Goal: Communication & Community: Answer question/provide support

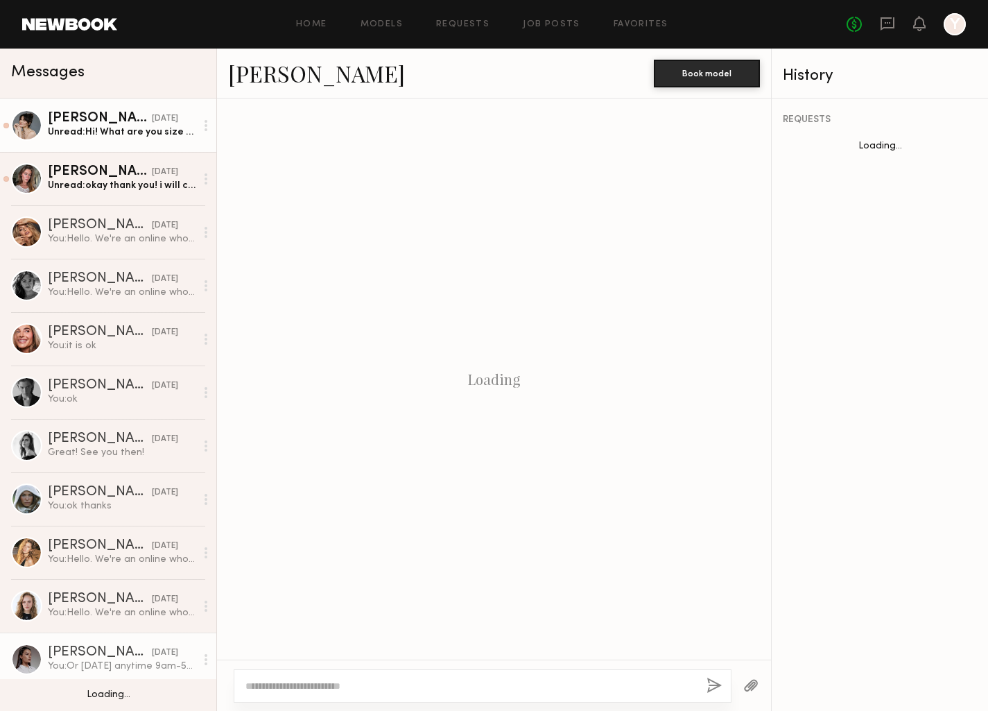
scroll to position [1131, 0]
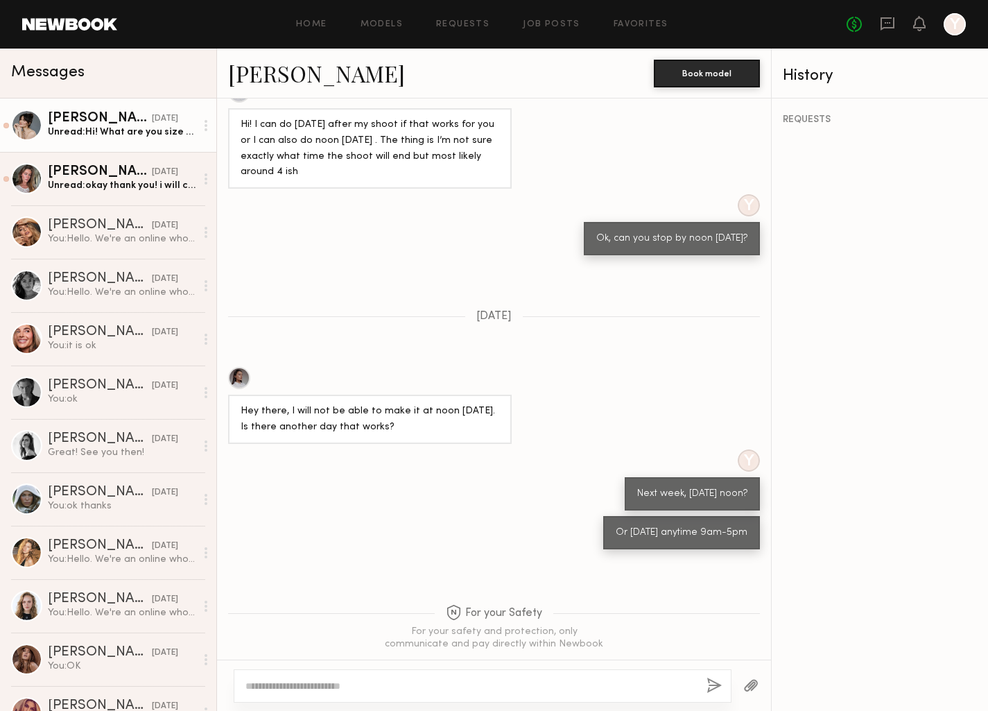
click at [150, 139] on link "Anna M. yesterday Unread: Hi! What are you size specs?" at bounding box center [108, 124] width 216 height 53
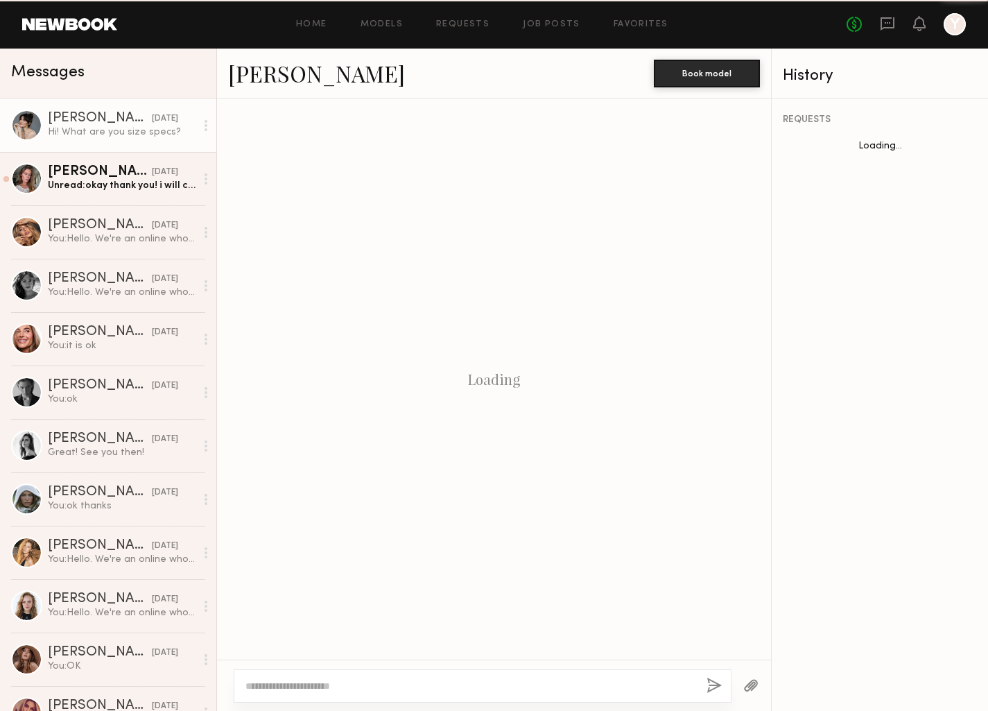
scroll to position [371, 0]
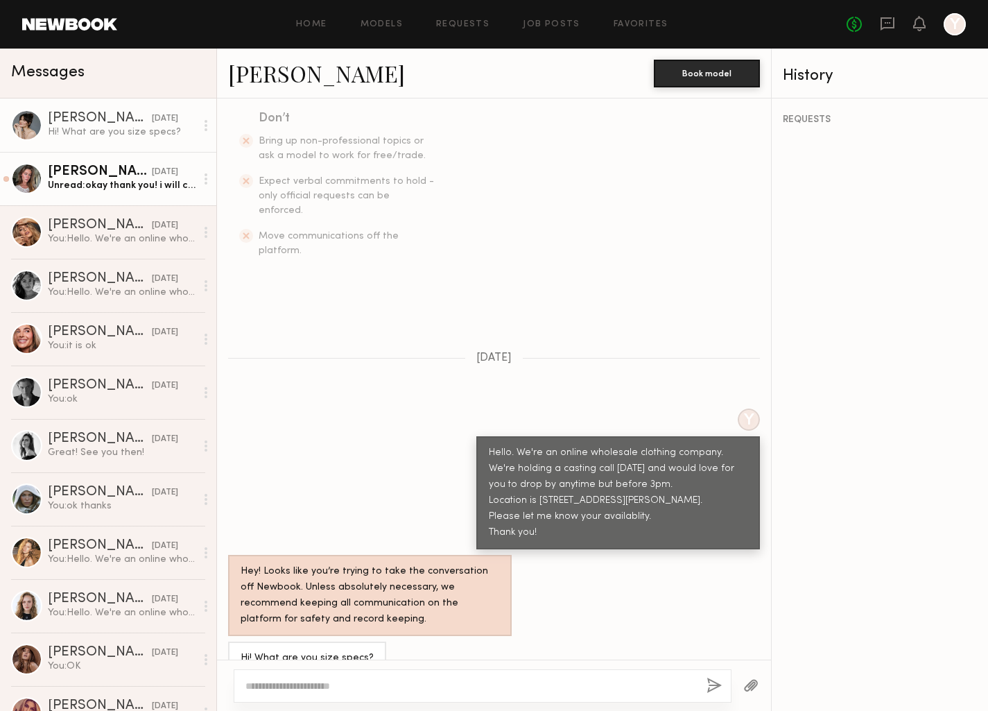
click at [130, 185] on div "Unread: okay thank you! i will check my availability and circle back" at bounding box center [122, 185] width 148 height 13
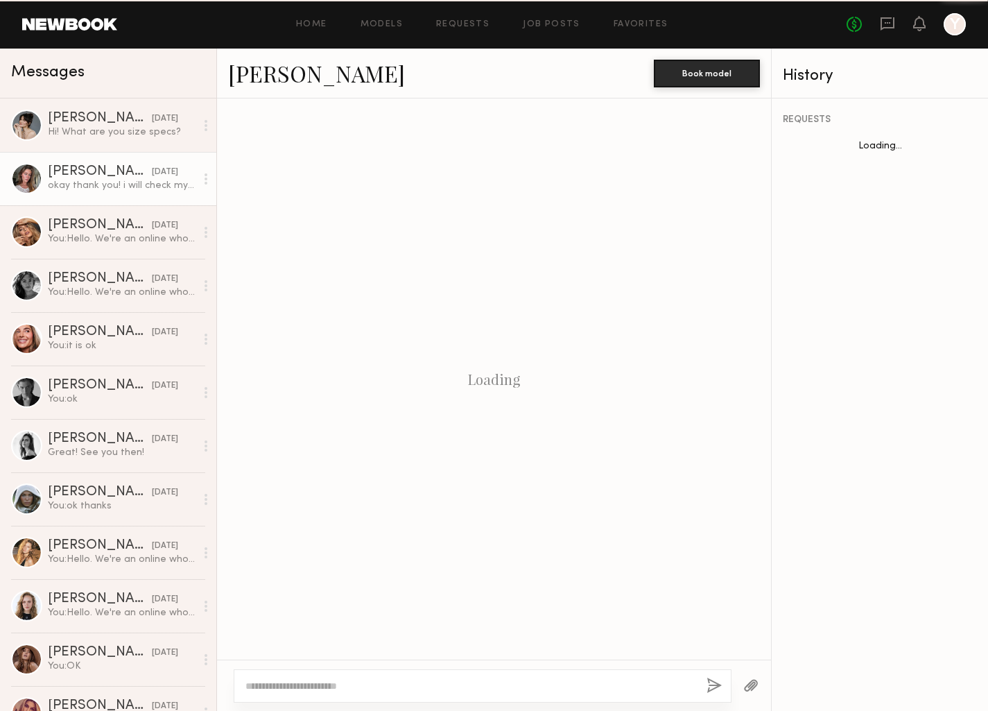
scroll to position [371, 0]
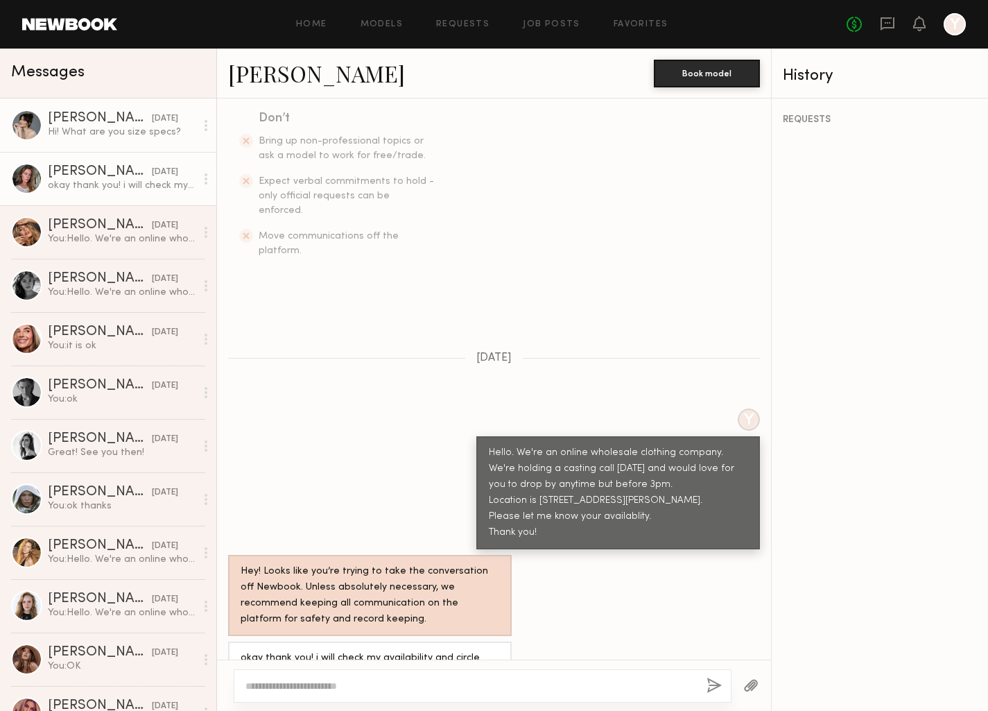
click at [115, 135] on div "Hi! What are you size specs?" at bounding box center [122, 132] width 148 height 13
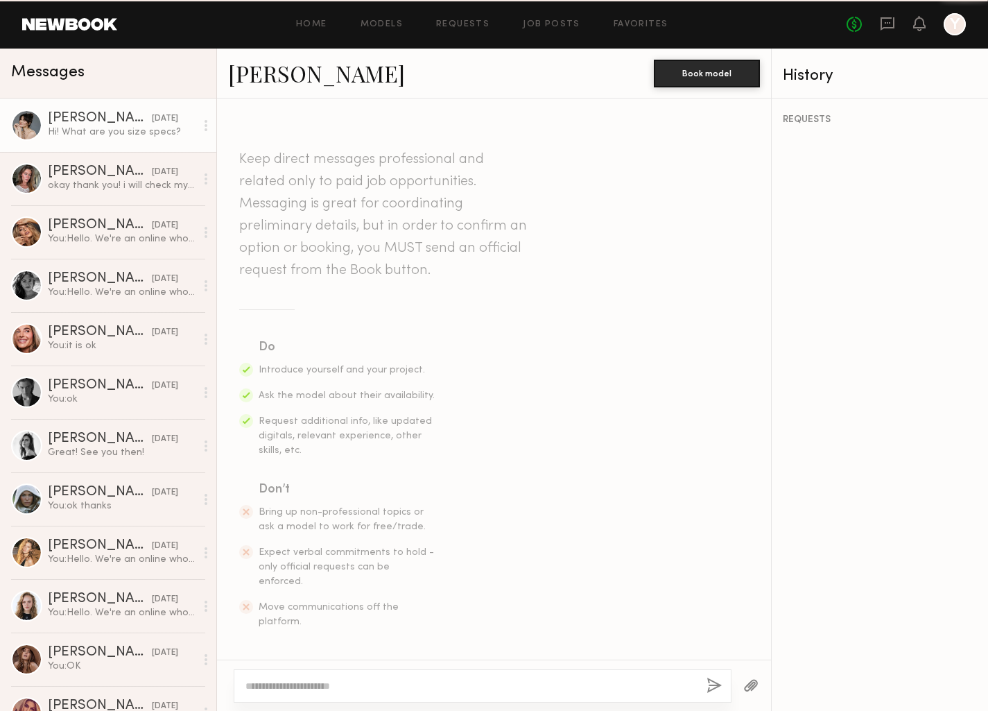
scroll to position [371, 0]
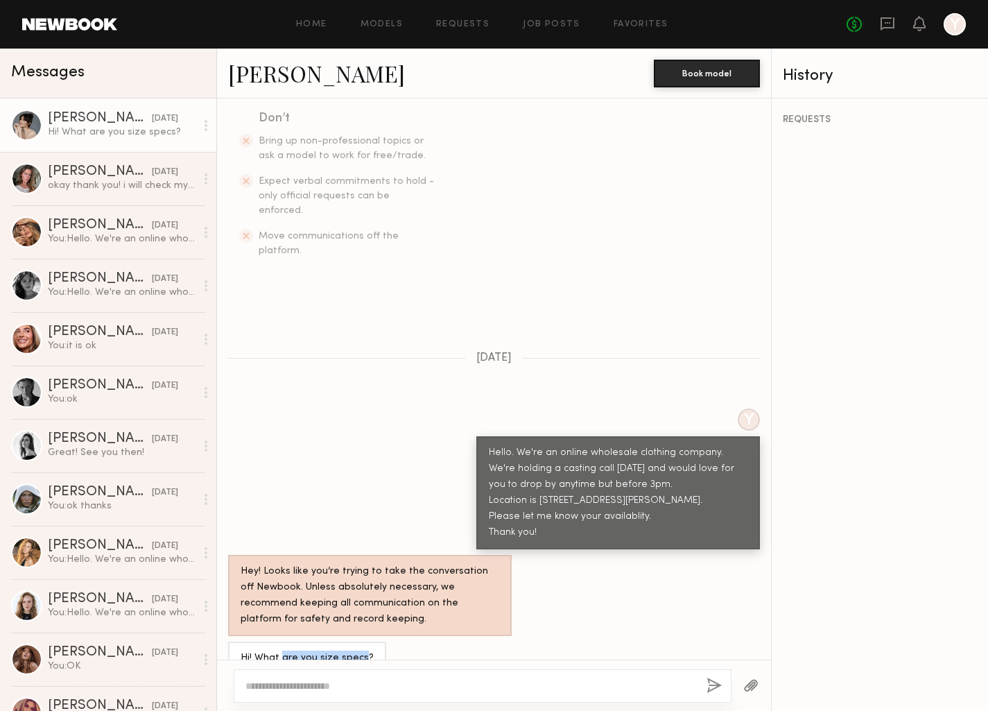
drag, startPoint x: 362, startPoint y: 633, endPoint x: 280, endPoint y: 629, distance: 82.6
click at [280, 651] on div "Hi! What are you size specs?" at bounding box center [307, 659] width 133 height 16
click at [273, 651] on div "Hi! What are you size specs?" at bounding box center [307, 659] width 133 height 16
drag, startPoint x: 256, startPoint y: 631, endPoint x: 366, endPoint y: 630, distance: 109.6
click at [366, 642] on div "Hi! What are you size specs?" at bounding box center [307, 658] width 158 height 33
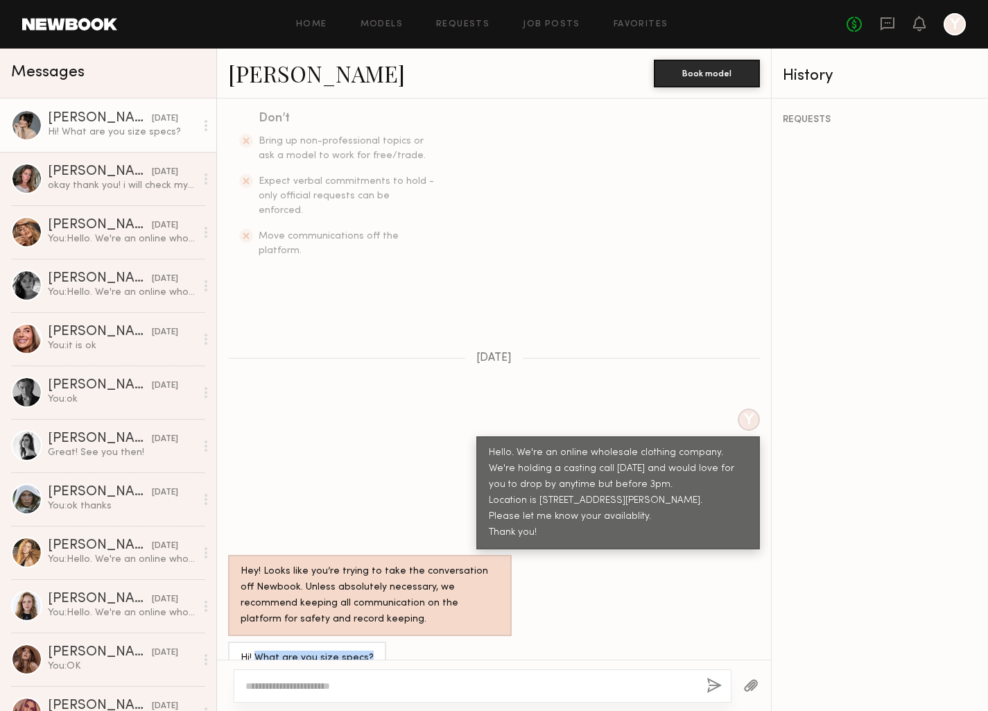
click at [269, 76] on link "Anna M." at bounding box center [316, 73] width 177 height 30
click at [305, 677] on div at bounding box center [483, 685] width 498 height 33
click at [296, 683] on textarea at bounding box center [471, 686] width 450 height 14
click at [277, 71] on link "Anna M." at bounding box center [316, 73] width 177 height 30
click at [300, 692] on textarea at bounding box center [471, 686] width 450 height 14
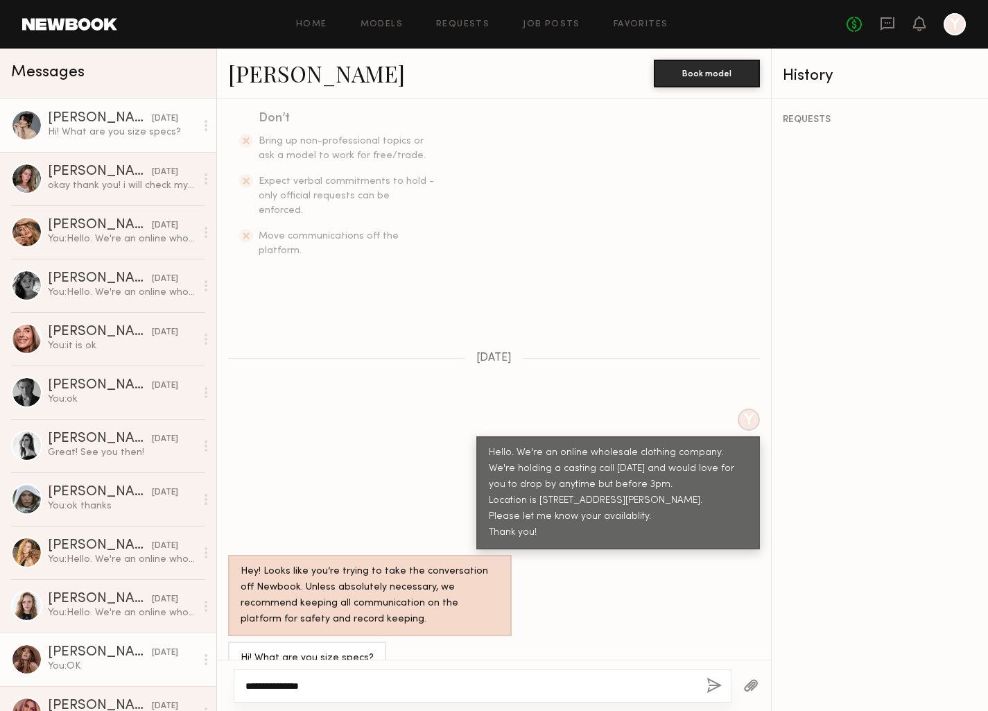
drag, startPoint x: 275, startPoint y: 687, endPoint x: 164, endPoint y: 678, distance: 111.3
click at [168, 680] on div "Messages Anna M. yesterday Hi! What are you size specs? Nicole B. yesterday oka…" at bounding box center [494, 380] width 988 height 662
paste textarea "**********"
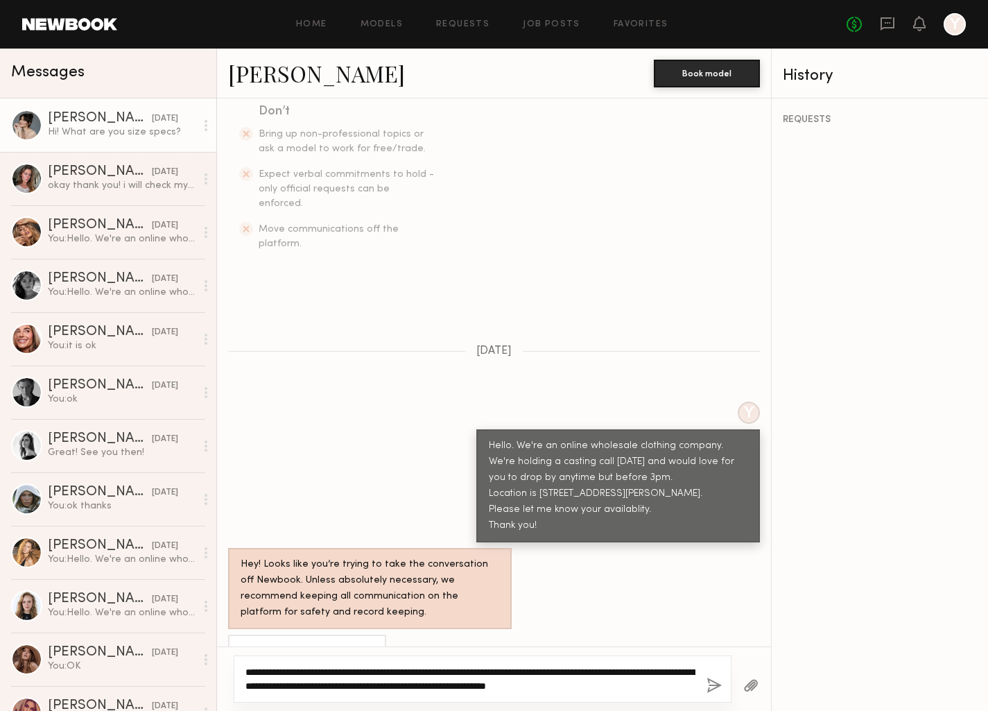
scroll to position [384, 0]
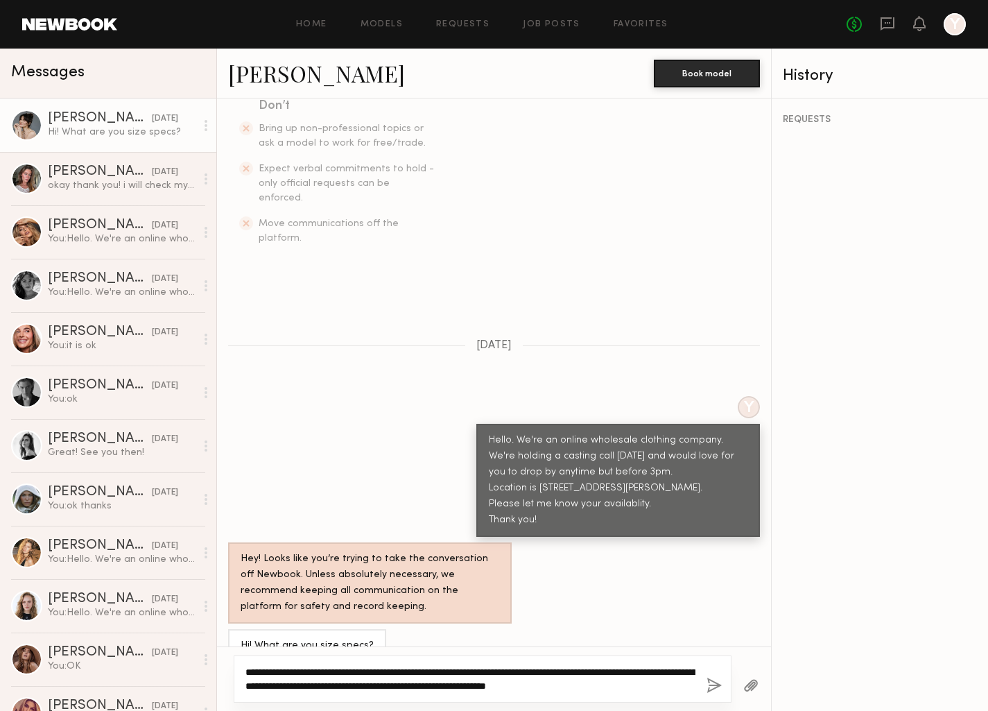
click at [256, 677] on textarea "**********" at bounding box center [471, 679] width 450 height 28
type textarea "**********"
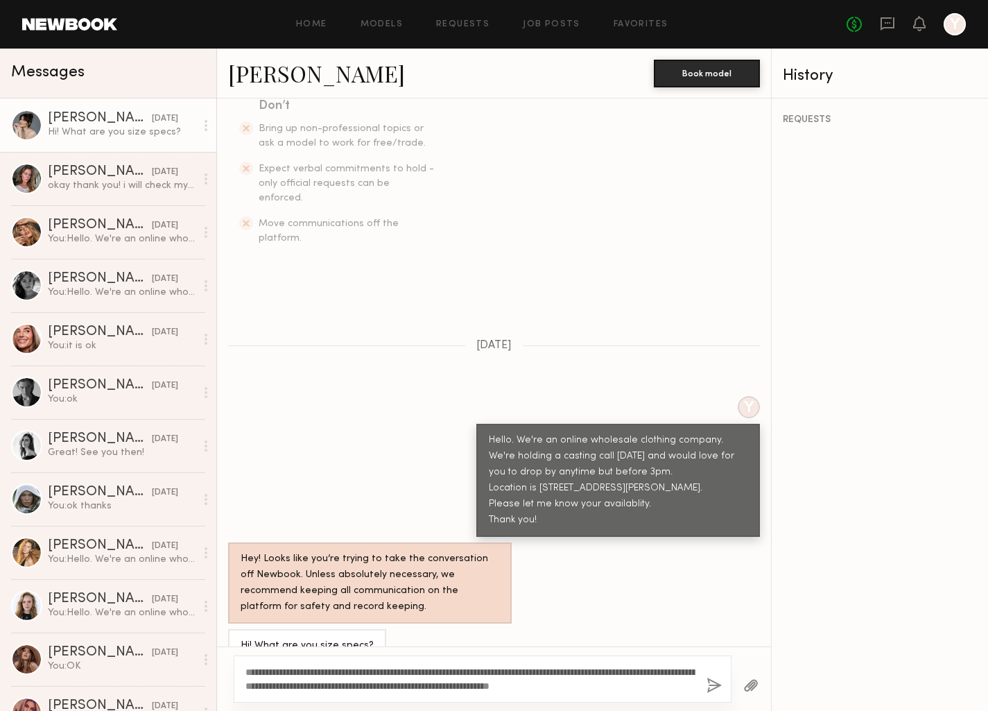
click at [717, 687] on button "button" at bounding box center [714, 686] width 15 height 17
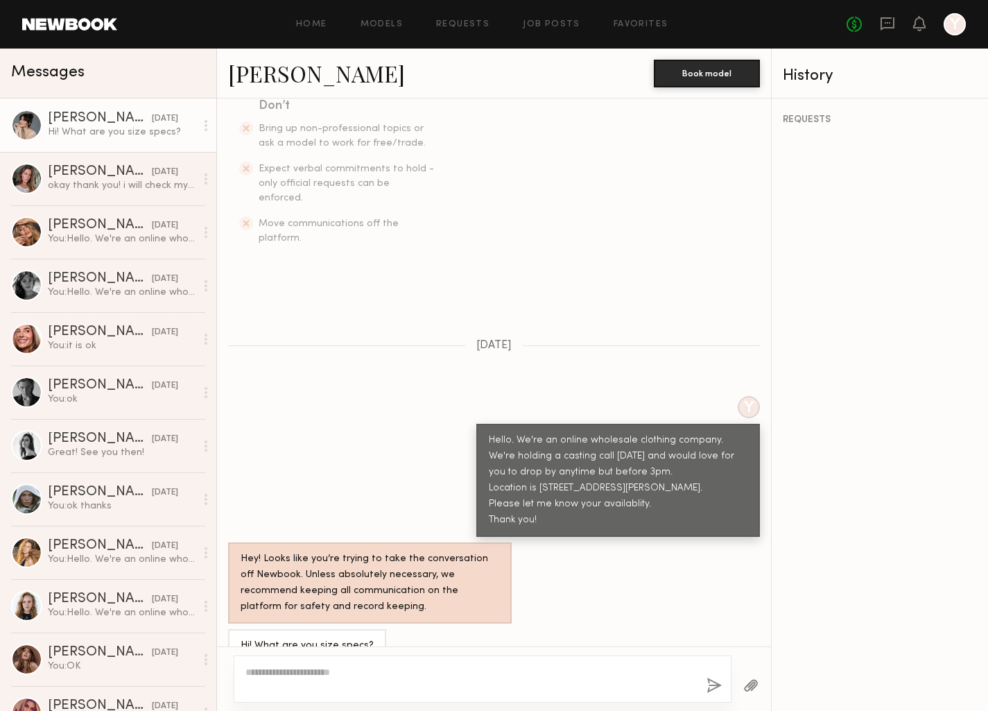
scroll to position [696, 0]
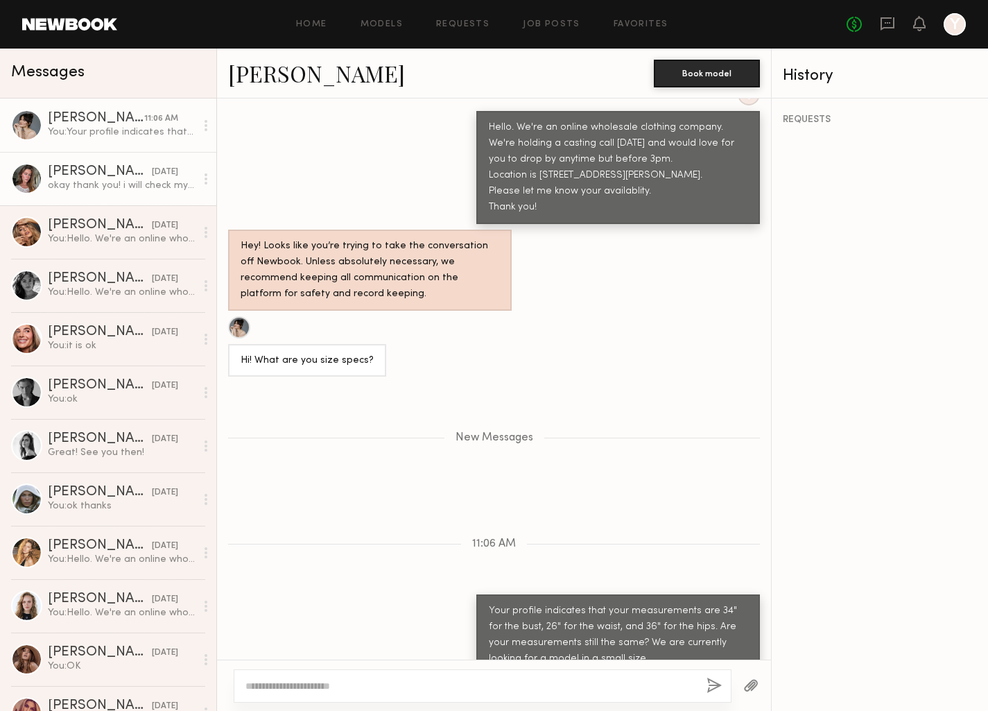
click at [145, 185] on div "okay thank you! i will check my availability and circle back" at bounding box center [122, 185] width 148 height 13
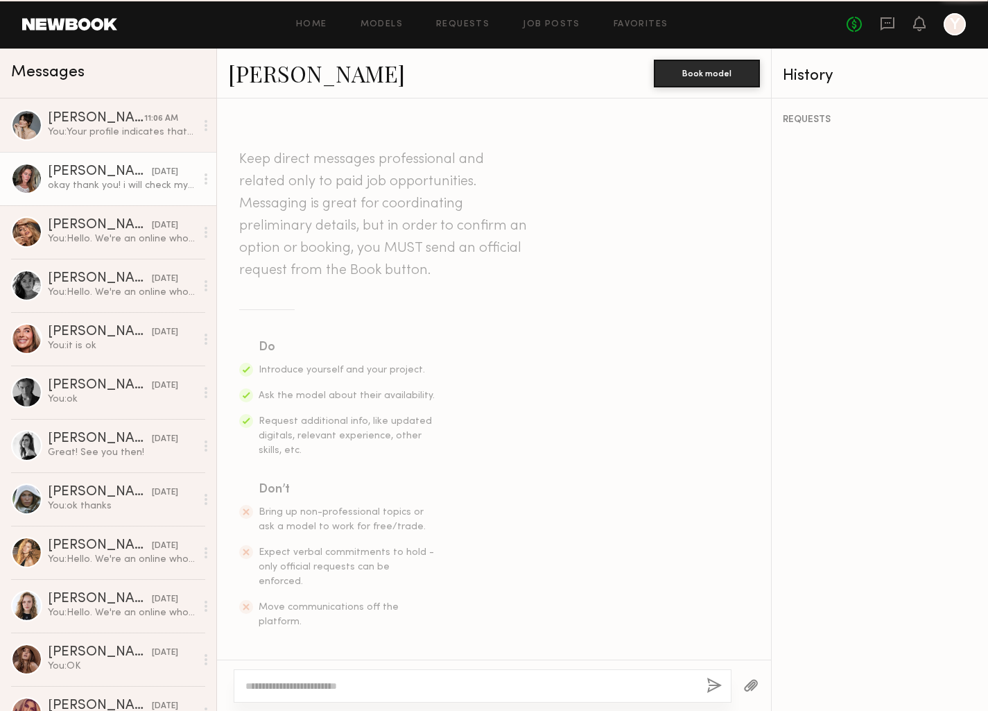
scroll to position [371, 0]
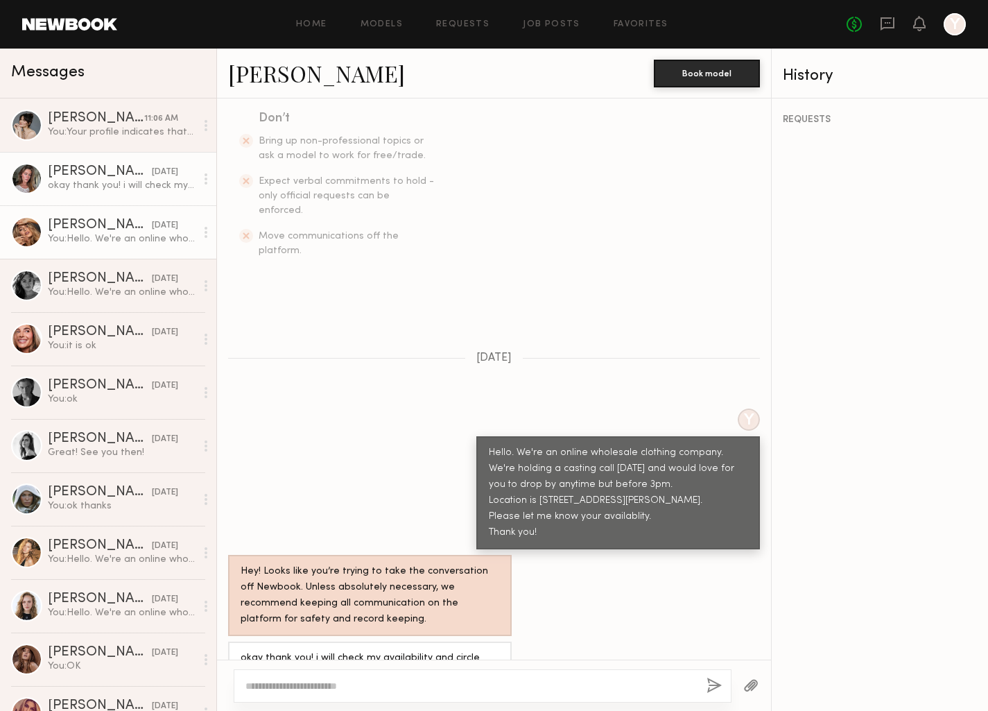
click at [171, 235] on div "You: Hello. We're an online wholesale clothing company. We're holding a casting…" at bounding box center [122, 238] width 148 height 13
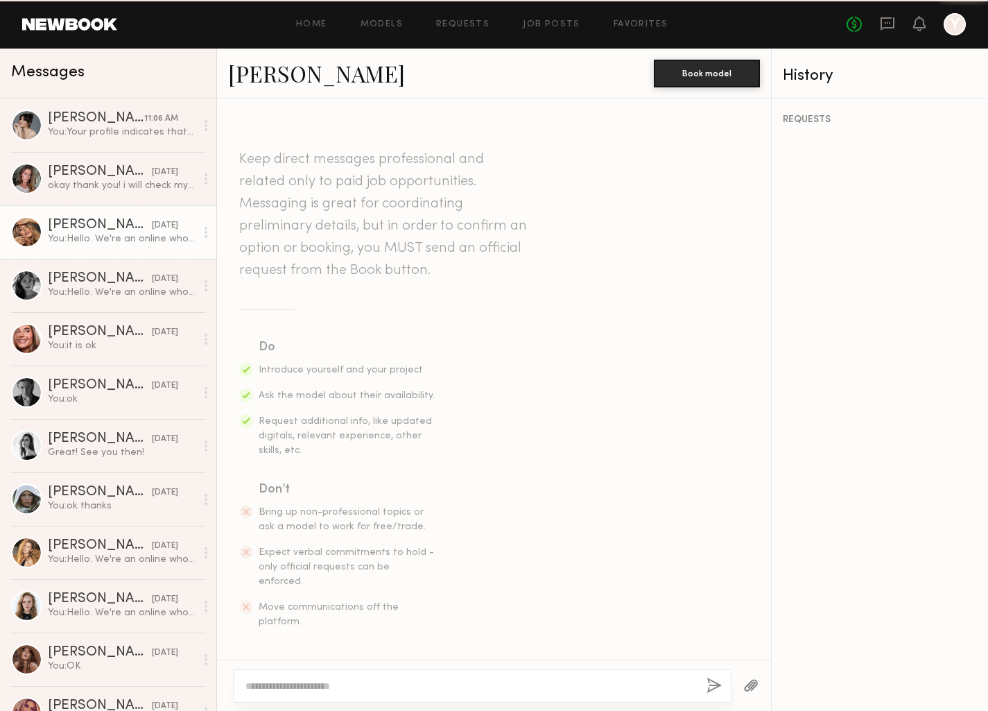
scroll to position [332, 0]
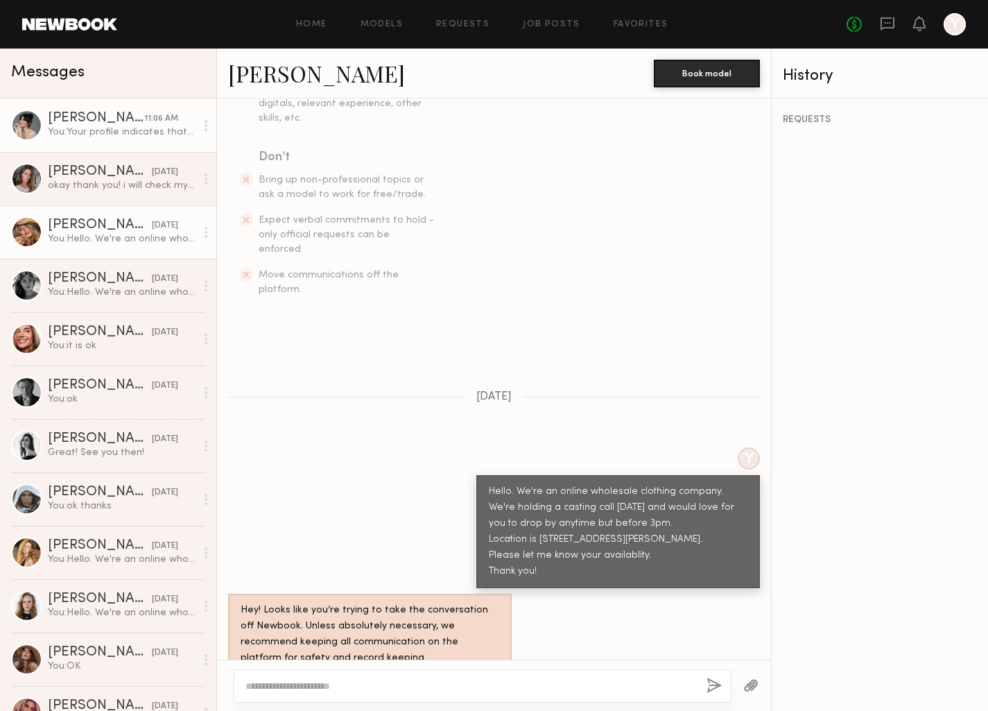
click at [144, 120] on div "11:06 AM" at bounding box center [161, 118] width 34 height 13
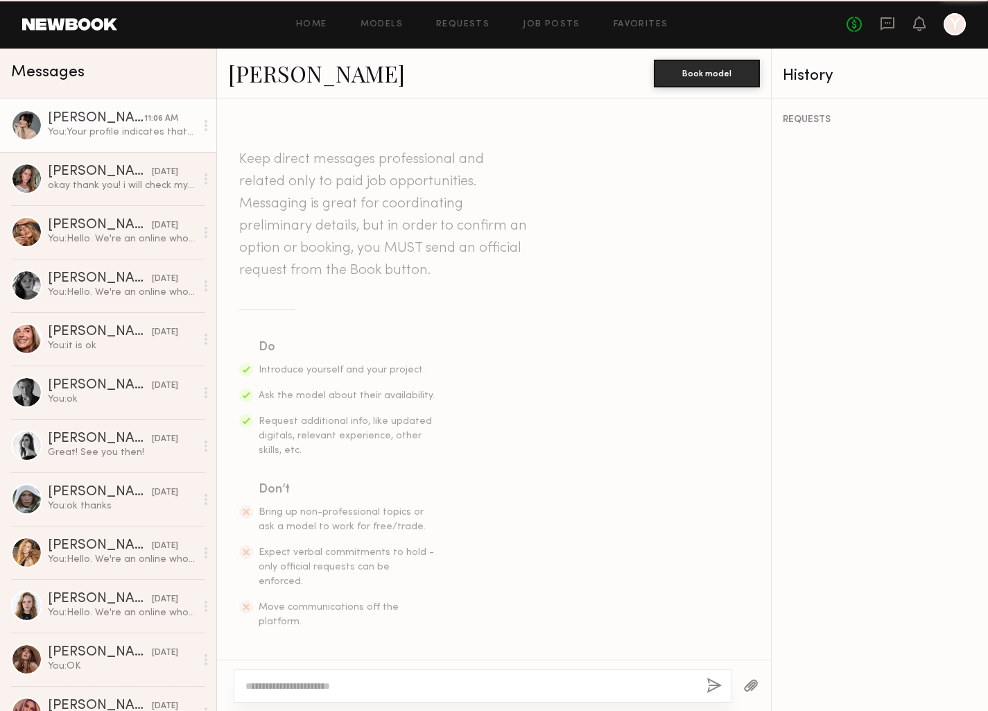
scroll to position [591, 0]
